Goal: Information Seeking & Learning: Understand process/instructions

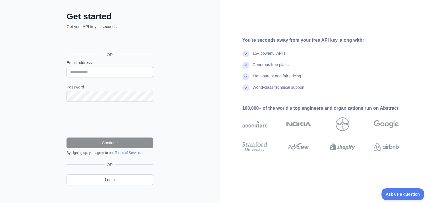
scroll to position [29, 0]
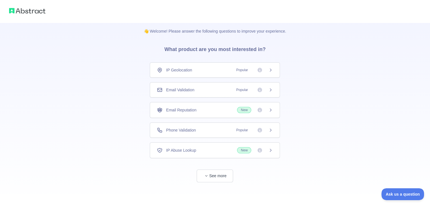
scroll to position [5, 0]
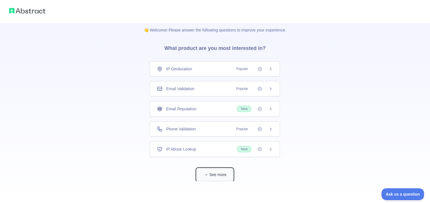
click at [221, 174] on button "See more" at bounding box center [214, 175] width 36 height 13
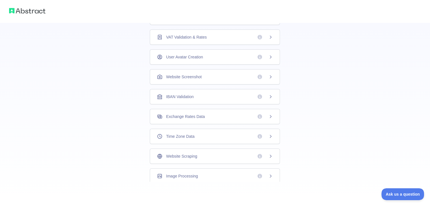
scroll to position [158, 0]
click at [31, 14] on img at bounding box center [27, 11] width 36 height 8
click at [31, 11] on img at bounding box center [27, 11] width 36 height 8
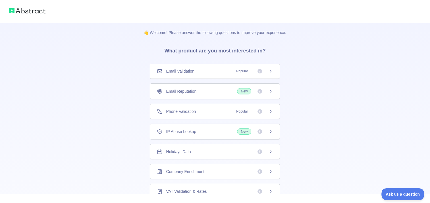
scroll to position [0, 0]
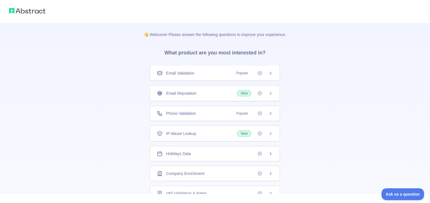
click at [19, 12] on img at bounding box center [27, 11] width 36 height 8
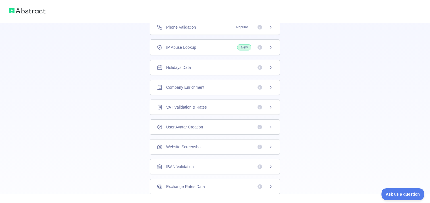
scroll to position [82, 0]
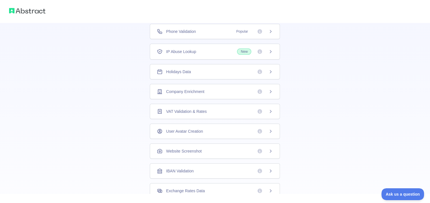
click at [183, 71] on span "Holidays Data" at bounding box center [178, 72] width 25 height 6
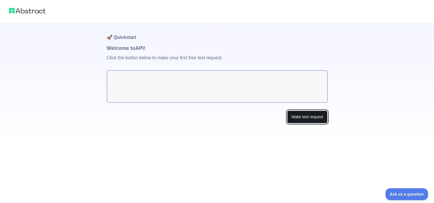
click at [308, 118] on button "Make test request" at bounding box center [307, 117] width 40 height 13
click at [159, 78] on textarea at bounding box center [217, 86] width 221 height 32
click at [301, 118] on button "Make test request" at bounding box center [307, 117] width 40 height 13
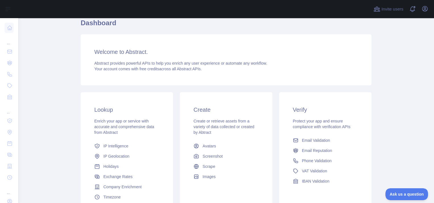
scroll to position [38, 0]
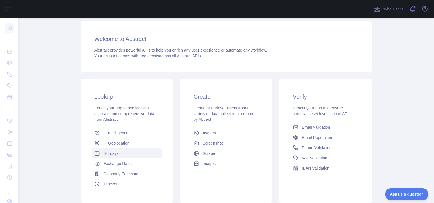
click at [112, 156] on link "Holidays" at bounding box center [127, 153] width 70 height 10
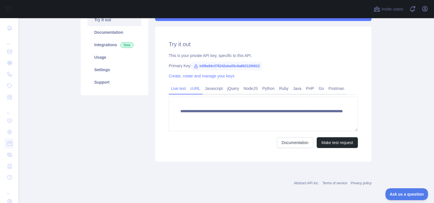
click at [197, 90] on link "cURL" at bounding box center [195, 88] width 14 height 9
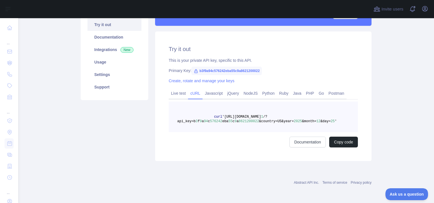
scroll to position [61, 0]
click at [346, 145] on button "Copy code" at bounding box center [343, 142] width 29 height 11
click at [257, 71] on span "b3f9a94c576242eba55c9a8621200022" at bounding box center [226, 71] width 70 height 9
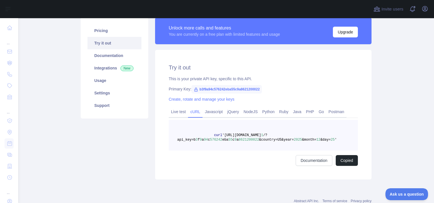
scroll to position [42, 0]
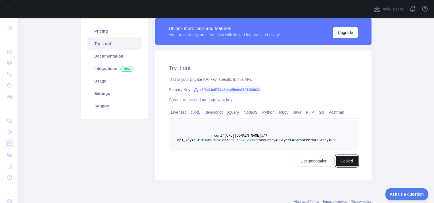
click at [343, 161] on button "Copied" at bounding box center [347, 161] width 22 height 11
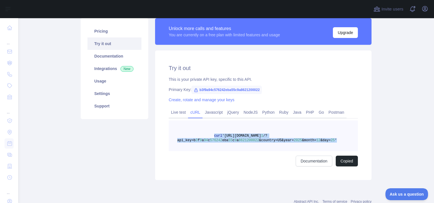
drag, startPoint x: 208, startPoint y: 136, endPoint x: 326, endPoint y: 148, distance: 118.5
click at [326, 148] on pre "curl 'https://holidays.abstractapi.com/v 1 /?api_key=b 3 f 9 a 94 c 576242 eba …" at bounding box center [263, 136] width 189 height 31
copy span "curl 'https://holidays.abstractapi.com/v 1 /?api_key=b 3 f 9 a 94 c 576242 eba …"
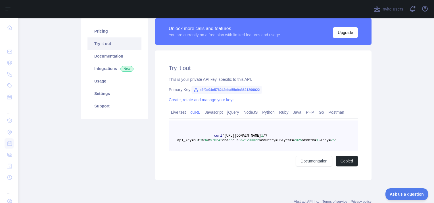
click at [332, 127] on pre "curl 'https://holidays.abstractapi.com/v 1 /?api_key=b 3 f 9 a 94 c 576242 eba …" at bounding box center [263, 136] width 189 height 31
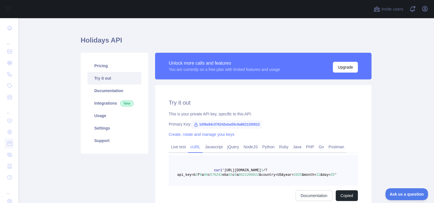
scroll to position [0, 0]
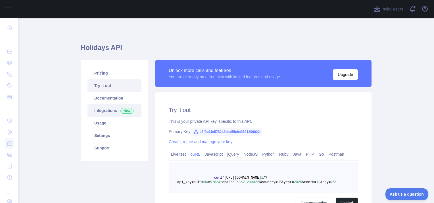
click at [109, 111] on link "Integrations New" at bounding box center [114, 110] width 54 height 12
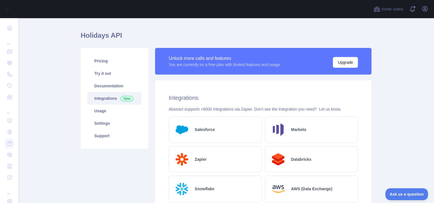
scroll to position [11, 0]
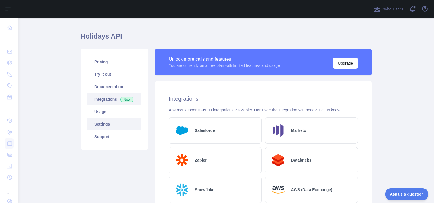
click at [121, 127] on link "Settings" at bounding box center [114, 124] width 54 height 12
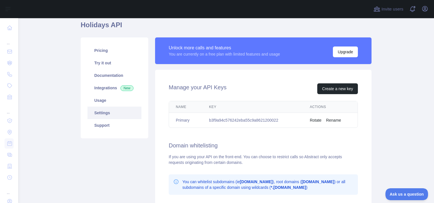
scroll to position [21, 0]
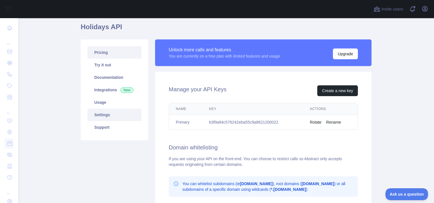
click at [110, 53] on link "Pricing" at bounding box center [114, 52] width 54 height 12
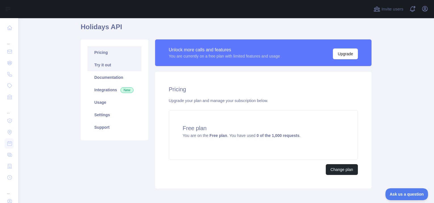
click at [113, 65] on link "Try it out" at bounding box center [114, 65] width 54 height 12
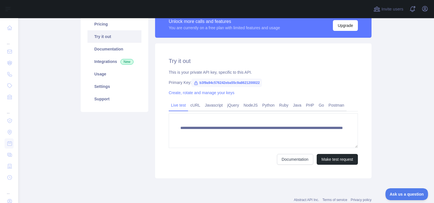
scroll to position [6, 0]
click at [338, 158] on button "Make test request" at bounding box center [337, 159] width 41 height 11
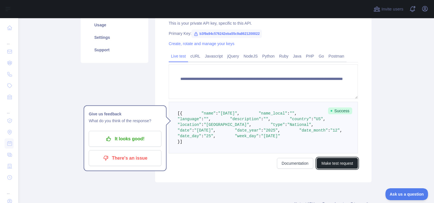
scroll to position [87, 0]
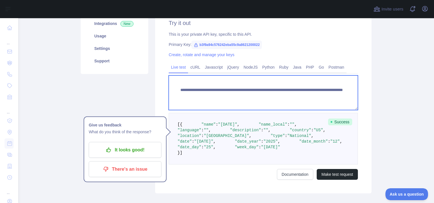
click at [284, 91] on textarea "**********" at bounding box center [263, 93] width 189 height 35
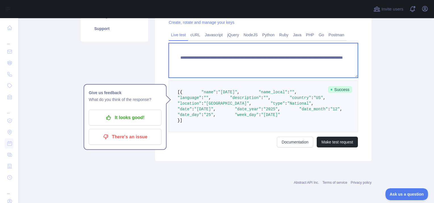
scroll to position [172, 0]
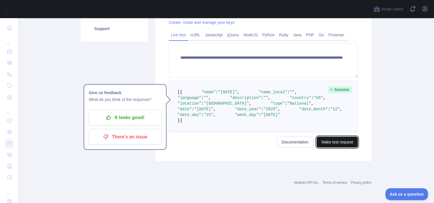
click at [330, 146] on button "Make test request" at bounding box center [337, 142] width 41 height 11
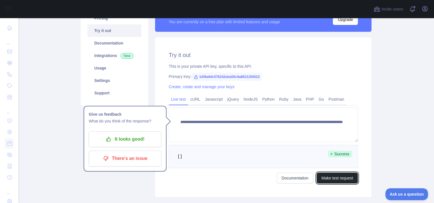
scroll to position [43, 0]
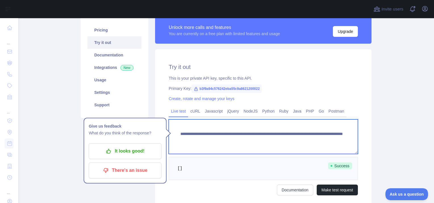
click at [284, 134] on textarea "**********" at bounding box center [263, 137] width 189 height 35
type textarea "**********"
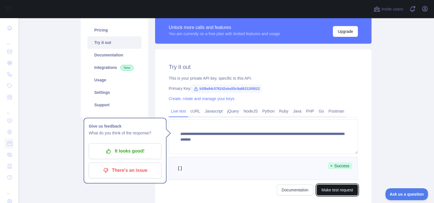
click at [330, 189] on button "Make test request" at bounding box center [337, 190] width 41 height 11
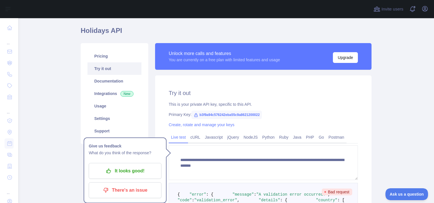
scroll to position [15, 0]
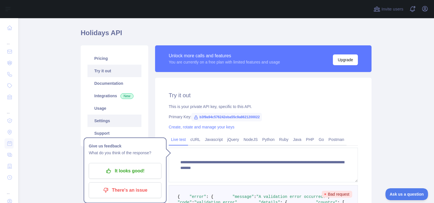
click at [100, 126] on link "Settings" at bounding box center [114, 121] width 54 height 12
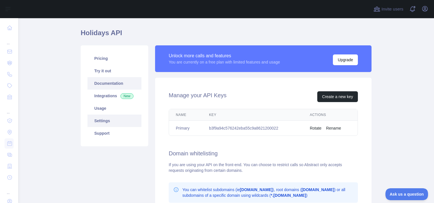
click at [112, 85] on link "Documentation" at bounding box center [114, 83] width 54 height 12
